Goal: Information Seeking & Learning: Learn about a topic

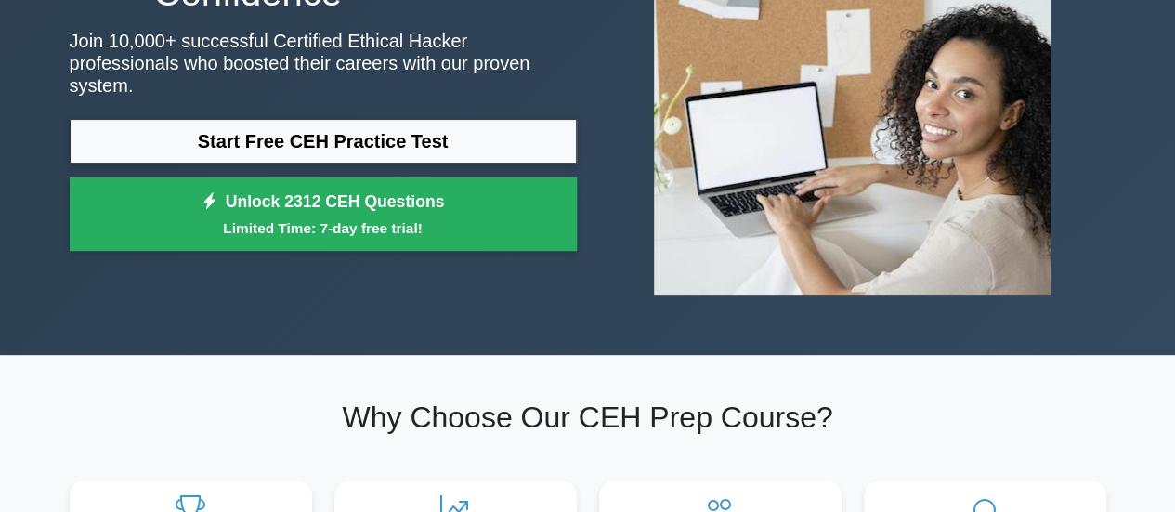
scroll to position [321, 0]
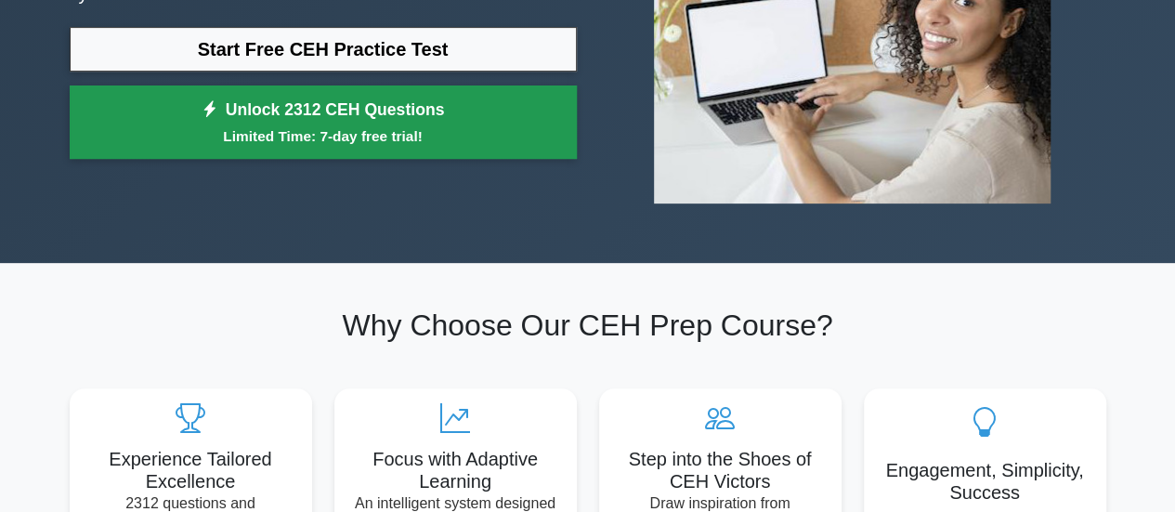
click at [373, 109] on link "Unlock 2312 CEH Questions Limited Time: 7-day free trial!" at bounding box center [323, 122] width 507 height 74
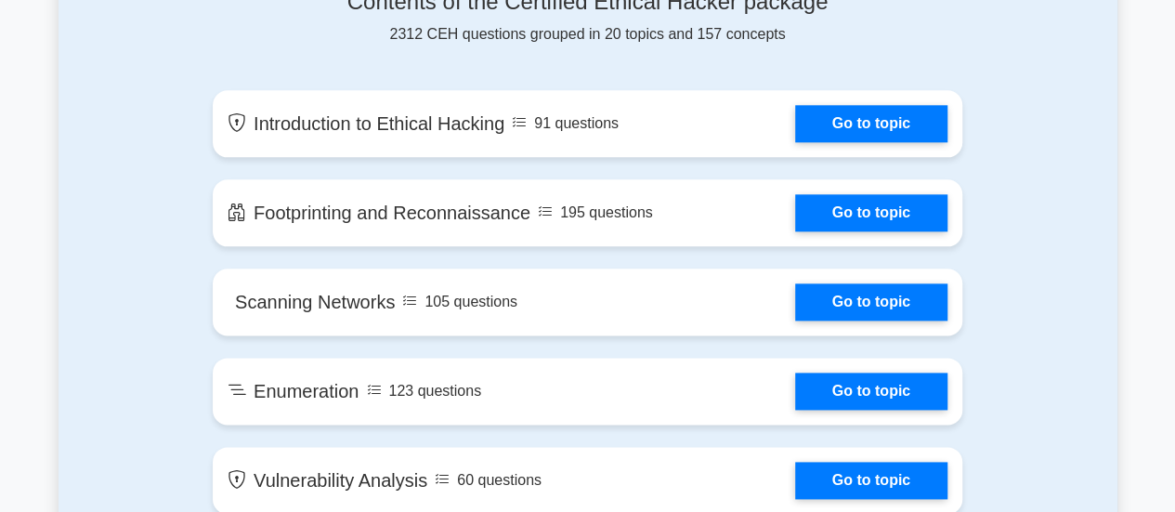
scroll to position [1040, 0]
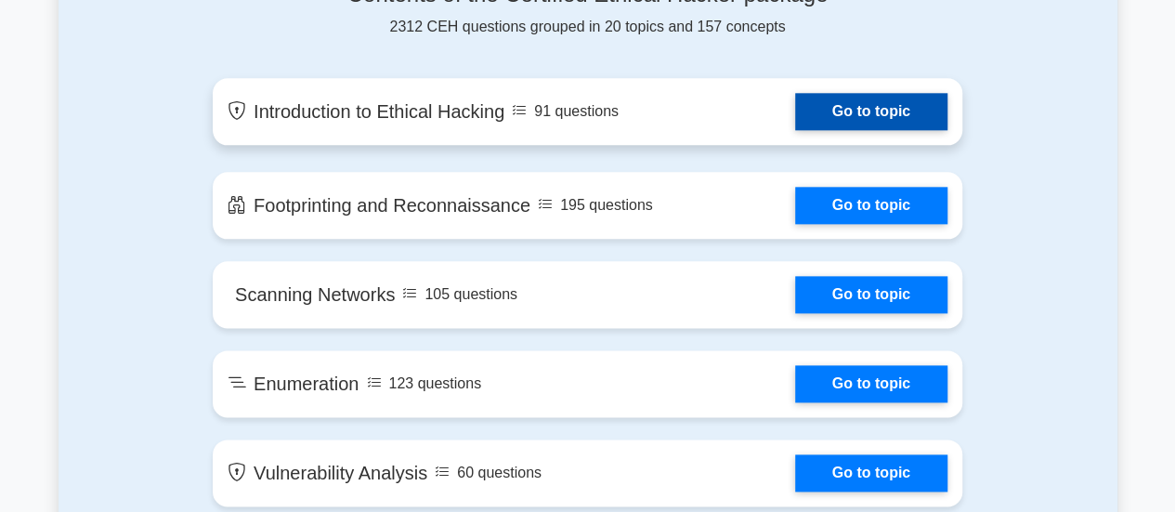
click at [864, 119] on link "Go to topic" at bounding box center [871, 111] width 152 height 37
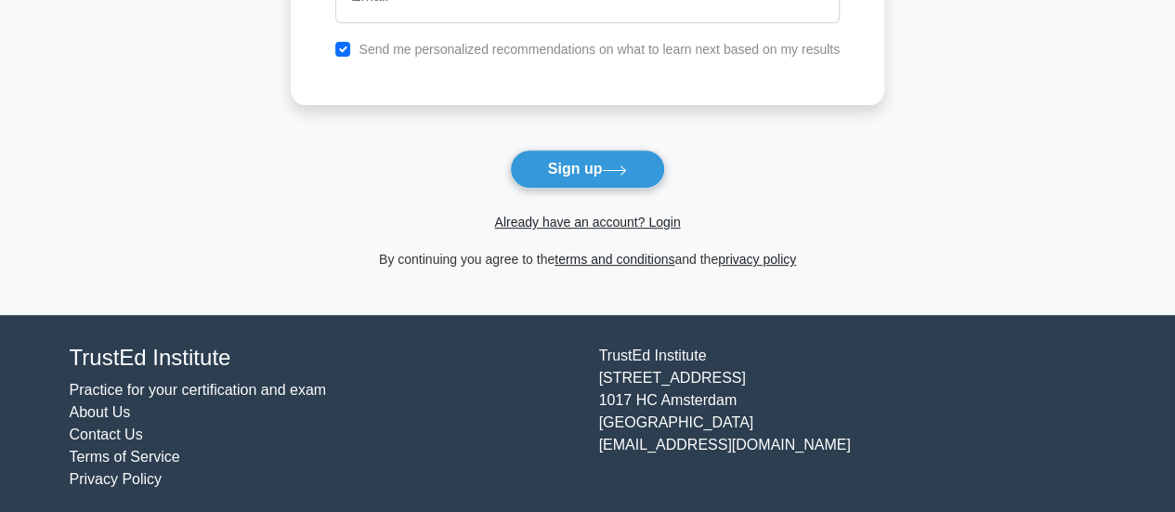
scroll to position [304, 0]
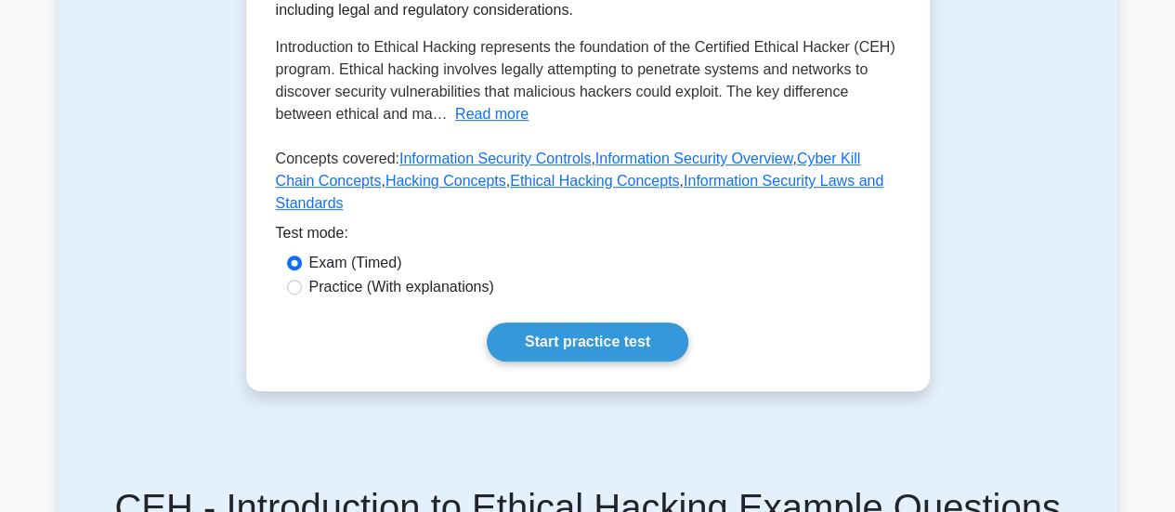
scroll to position [450, 0]
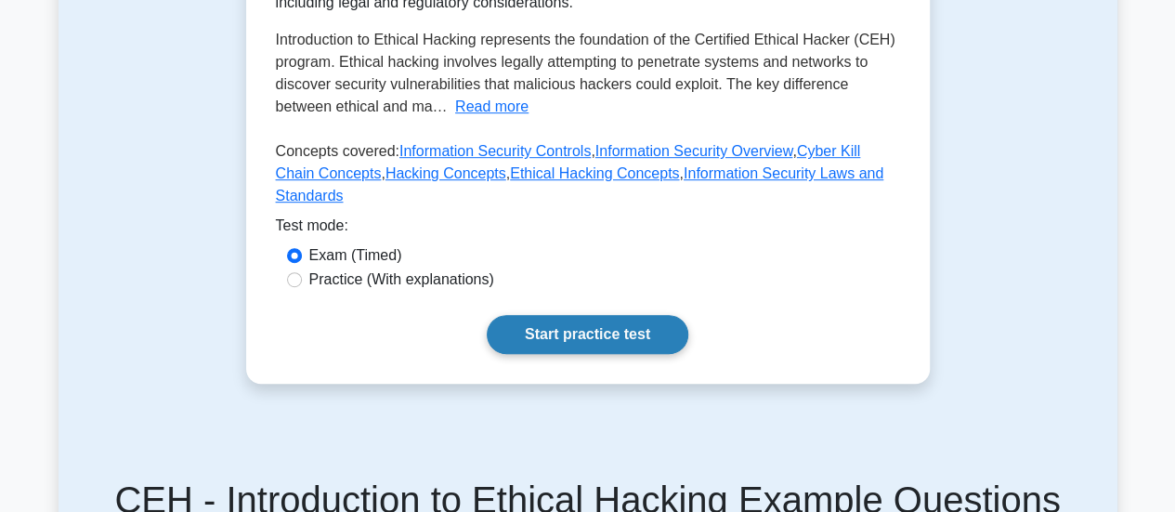
click at [550, 315] on link "Start practice test" at bounding box center [588, 334] width 202 height 39
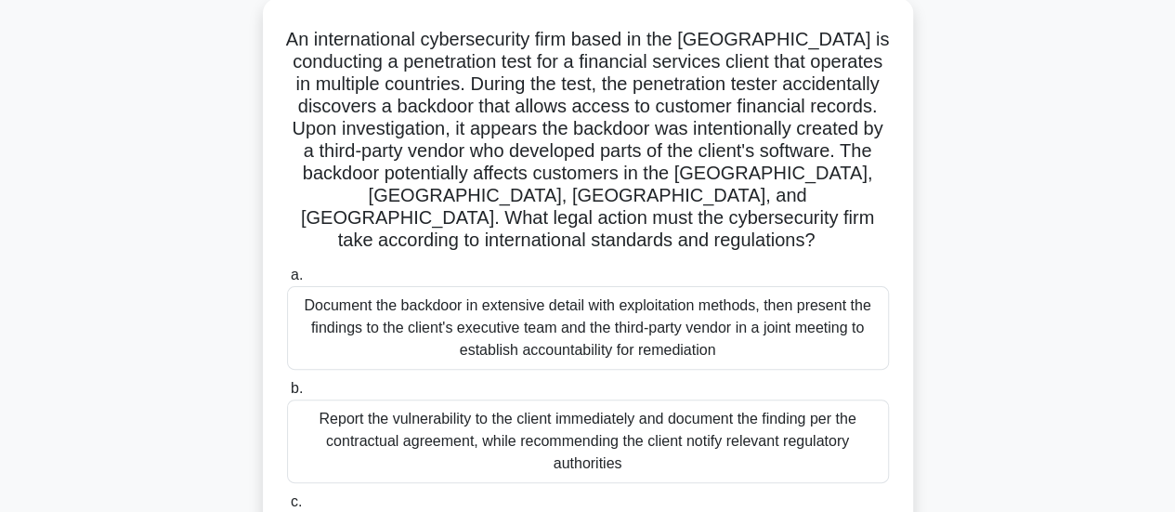
scroll to position [108, 0]
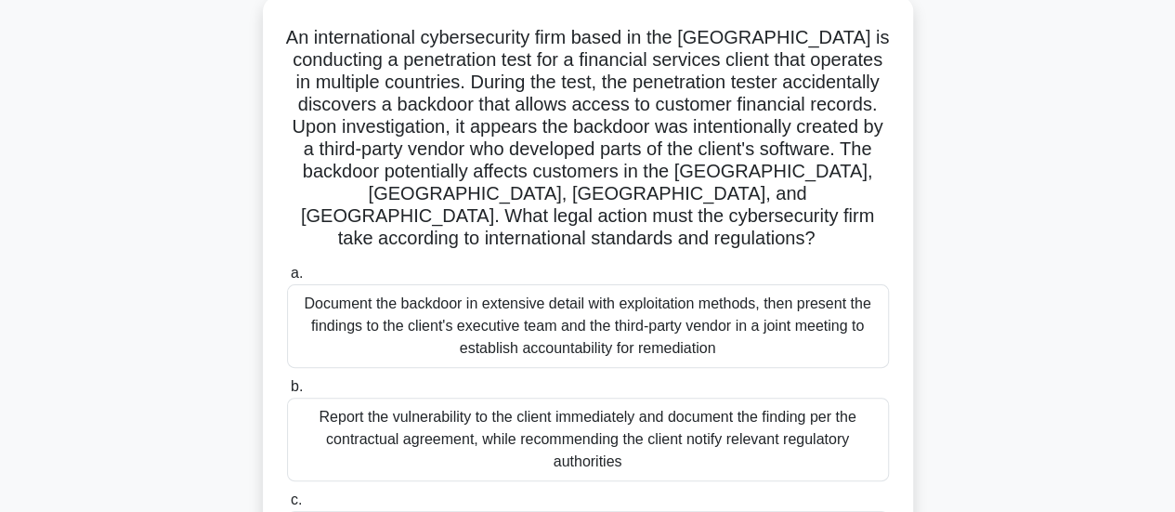
click at [528, 336] on div "Document the backdoor in extensive detail with exploitation methods, then prese…" at bounding box center [588, 326] width 602 height 84
click at [287, 280] on input "a. Document the backdoor in extensive detail with exploitation methods, then pr…" at bounding box center [287, 274] width 0 height 12
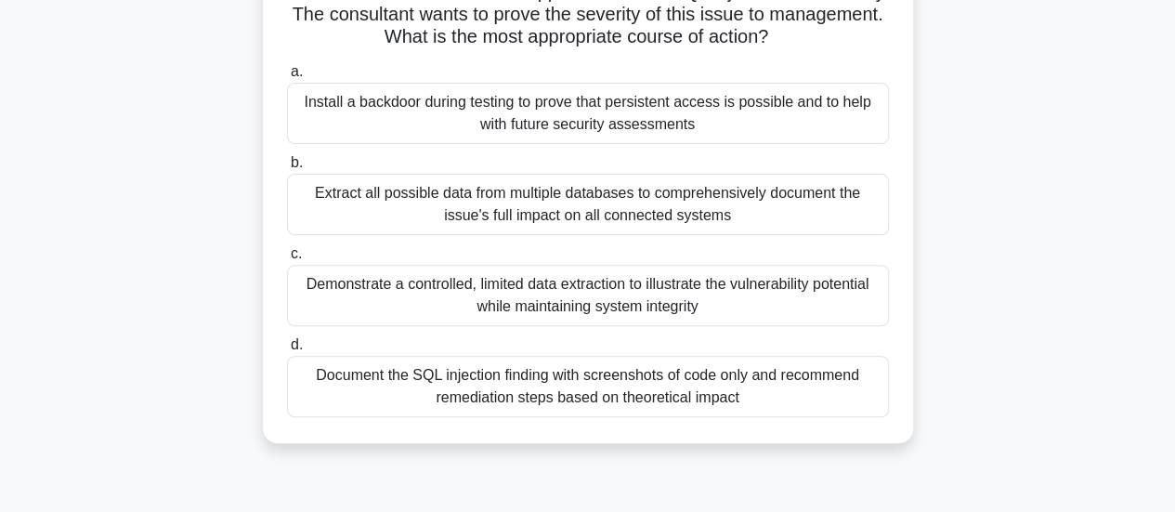
scroll to position [195, 0]
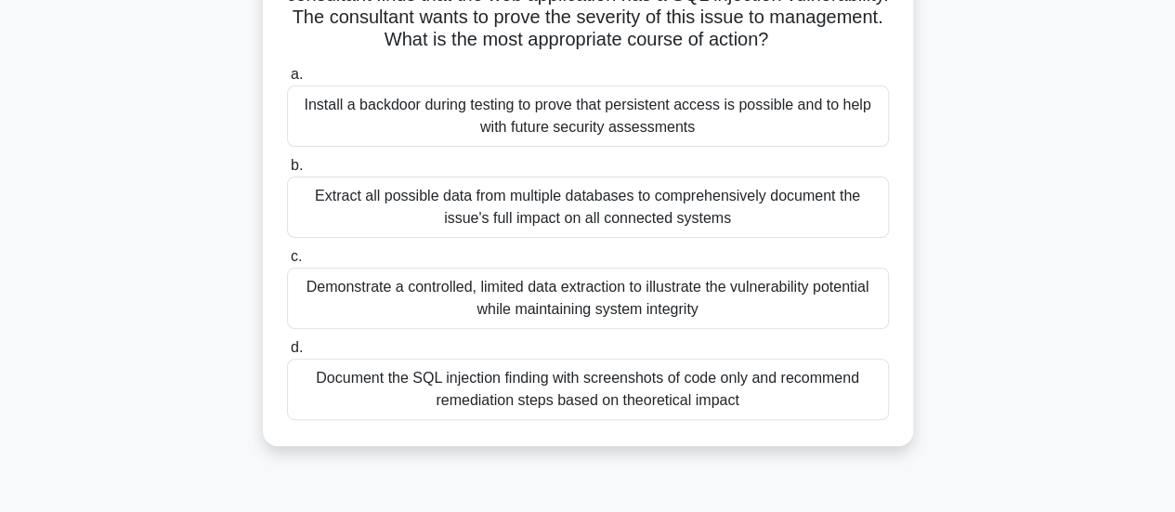
click at [652, 138] on div "Install a backdoor during testing to prove that persistent access is possible a…" at bounding box center [588, 115] width 602 height 61
click at [287, 81] on input "a. Install a backdoor during testing to prove that persistent access is possibl…" at bounding box center [287, 75] width 0 height 12
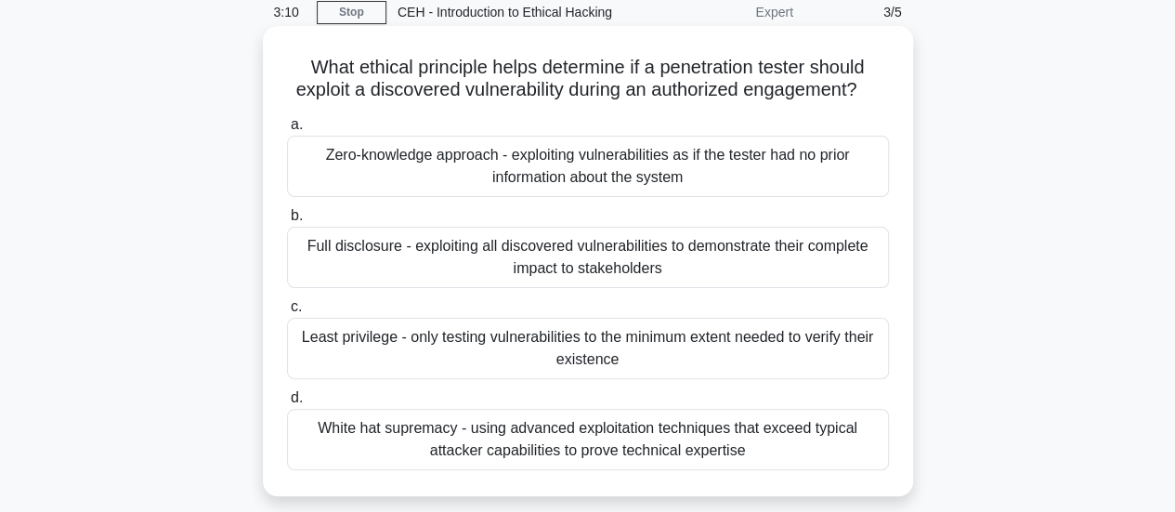
scroll to position [107, 0]
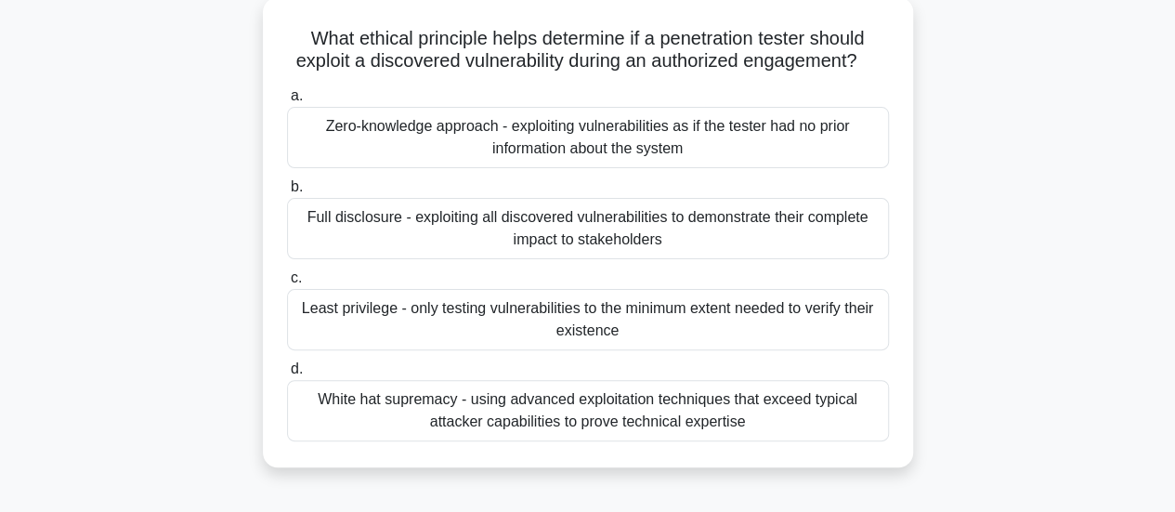
click at [568, 233] on div "Full disclosure - exploiting all discovered vulnerabilities to demonstrate thei…" at bounding box center [588, 228] width 602 height 61
click at [287, 193] on input "b. Full disclosure - exploiting all discovered vulnerabilities to demonstrate t…" at bounding box center [287, 187] width 0 height 12
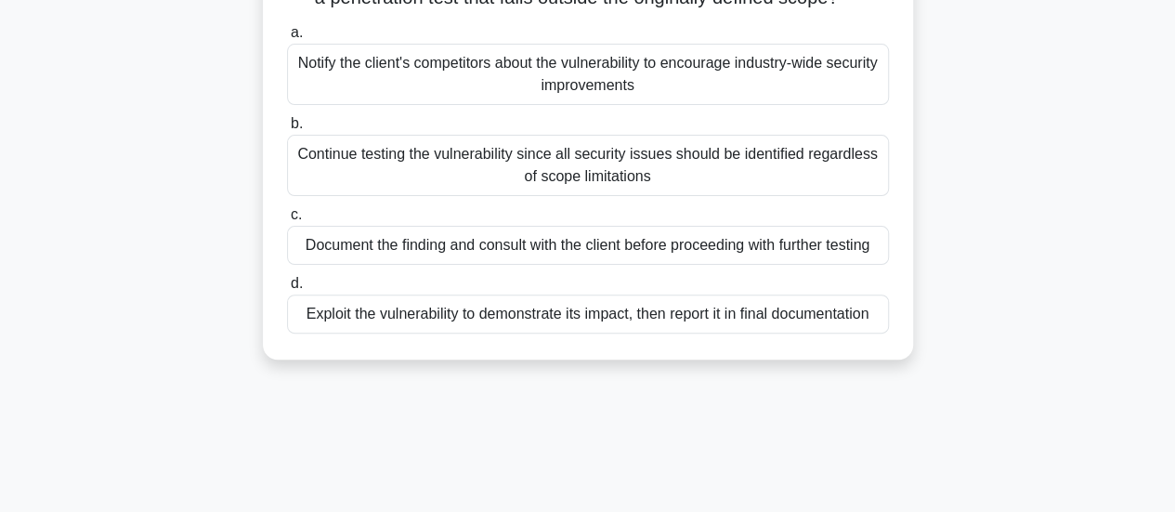
scroll to position [171, 0]
click at [533, 322] on div "Exploit the vulnerability to demonstrate its impact, then report it in final do…" at bounding box center [588, 313] width 602 height 39
click at [287, 289] on input "d. Exploit the vulnerability to demonstrate its impact, then report it in final…" at bounding box center [287, 283] width 0 height 12
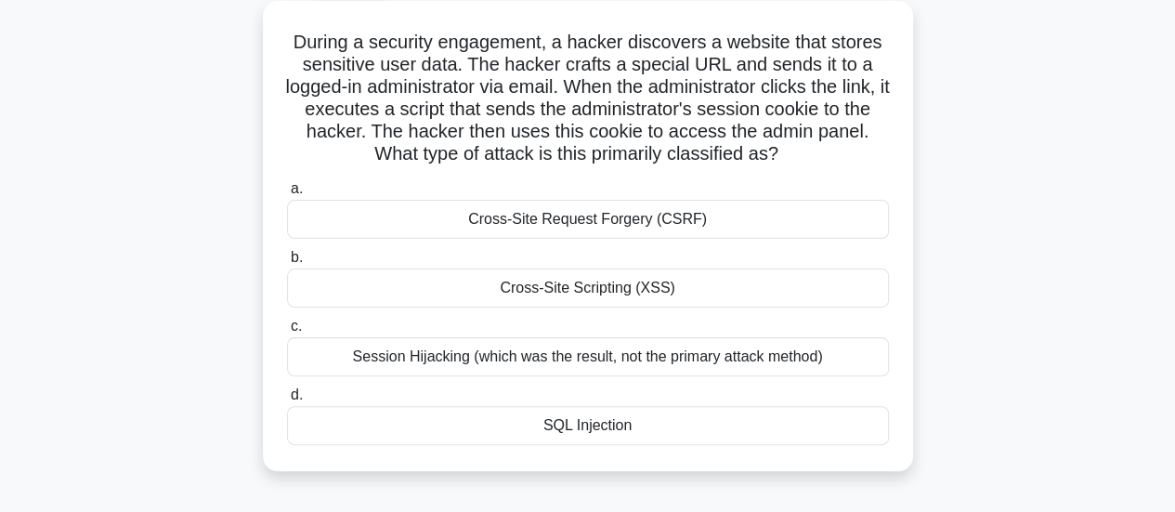
scroll to position [104, 0]
click at [647, 289] on div "Cross-Site Scripting (XSS)" at bounding box center [588, 287] width 602 height 39
click at [287, 263] on input "b. Cross-Site Scripting (XSS)" at bounding box center [287, 257] width 0 height 12
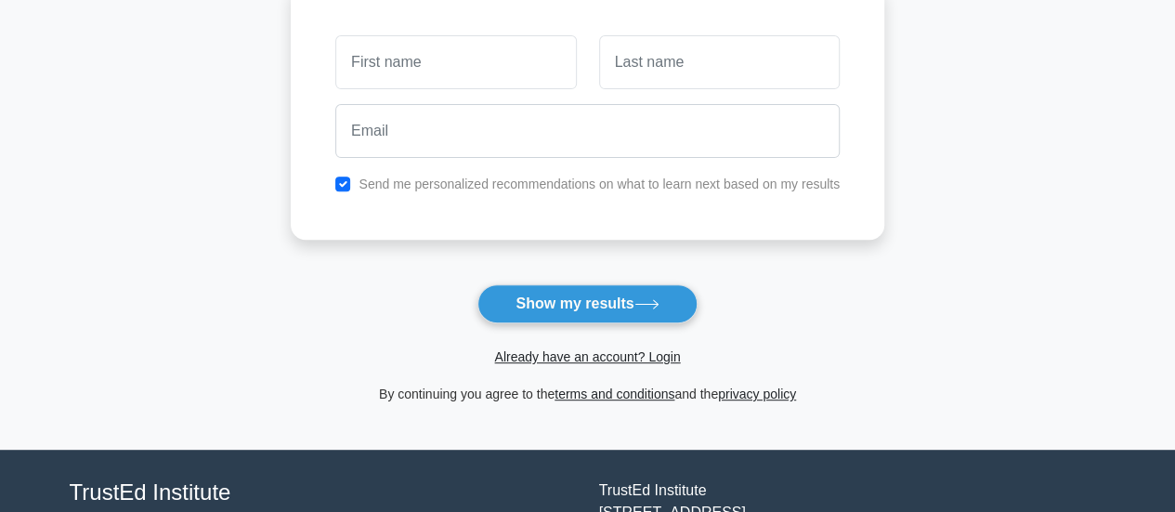
scroll to position [280, 0]
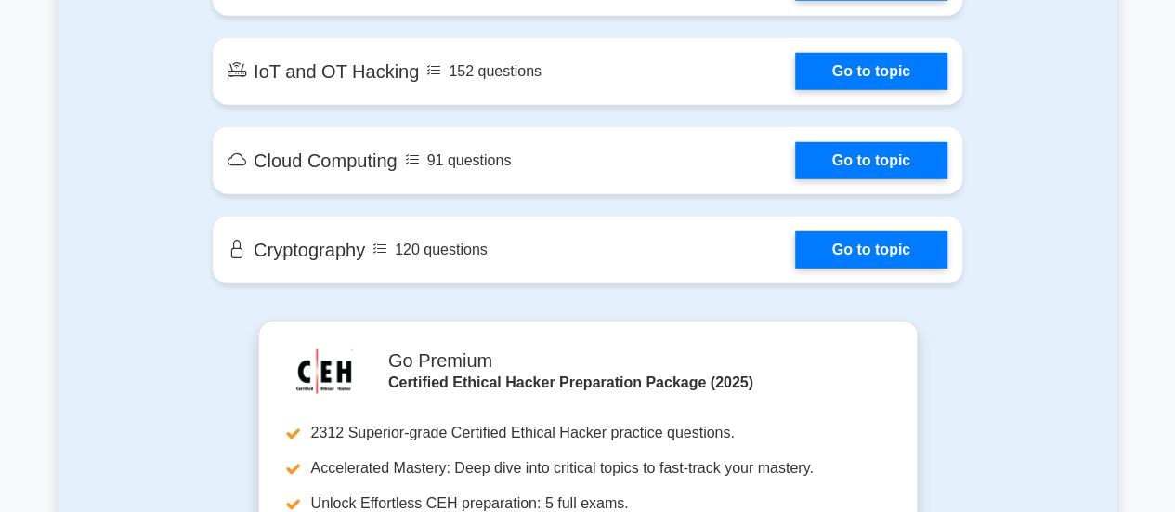
scroll to position [2643, 0]
